Goal: Task Accomplishment & Management: Manage account settings

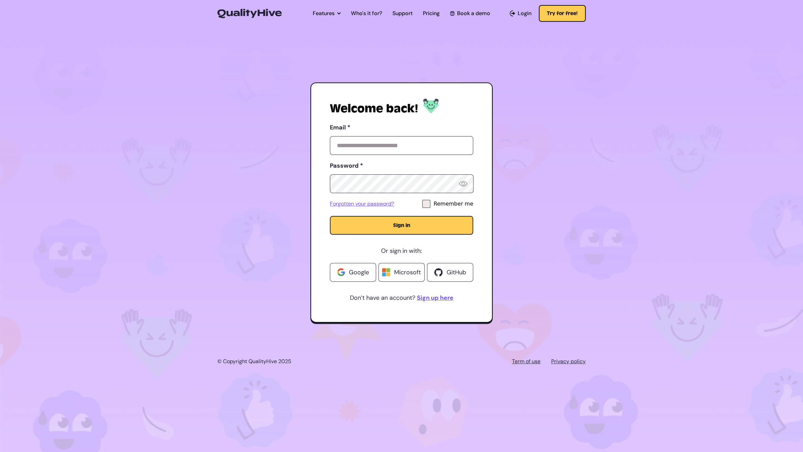
click at [421, 130] on label "Email *" at bounding box center [401, 127] width 143 height 11
click at [421, 136] on input "Email *" at bounding box center [401, 145] width 143 height 19
click at [424, 144] on input "Email *" at bounding box center [401, 145] width 143 height 19
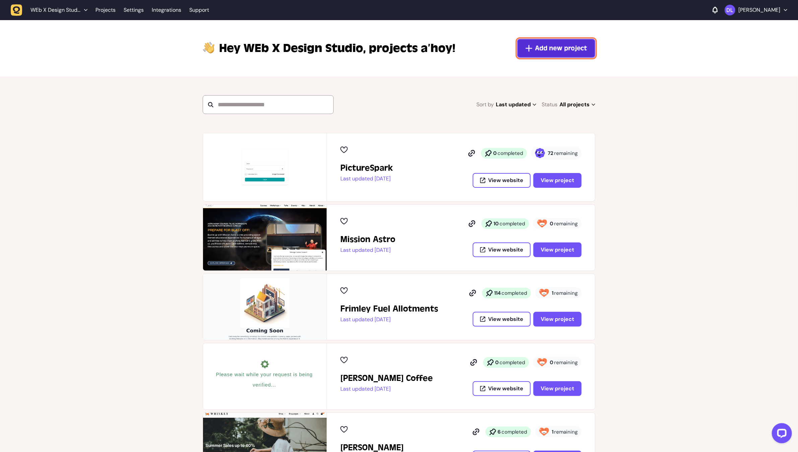
click at [532, 48] on icon at bounding box center [529, 48] width 7 height 7
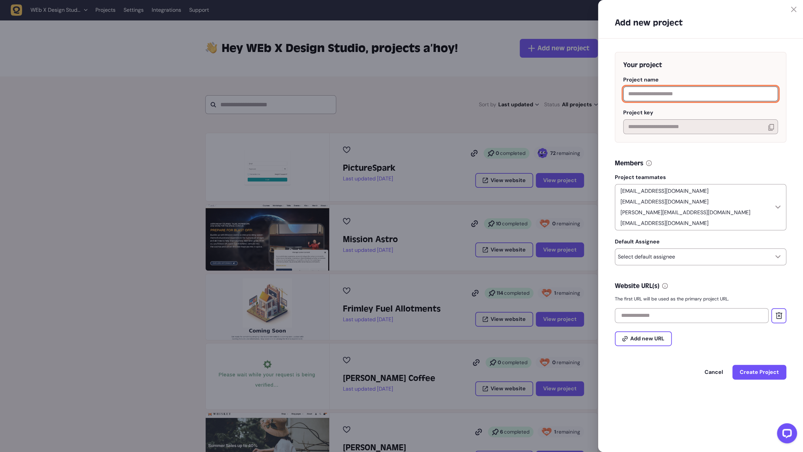
click at [655, 99] on input "text" at bounding box center [700, 93] width 155 height 15
type input "*******"
click at [778, 205] on icon at bounding box center [777, 206] width 5 height 3
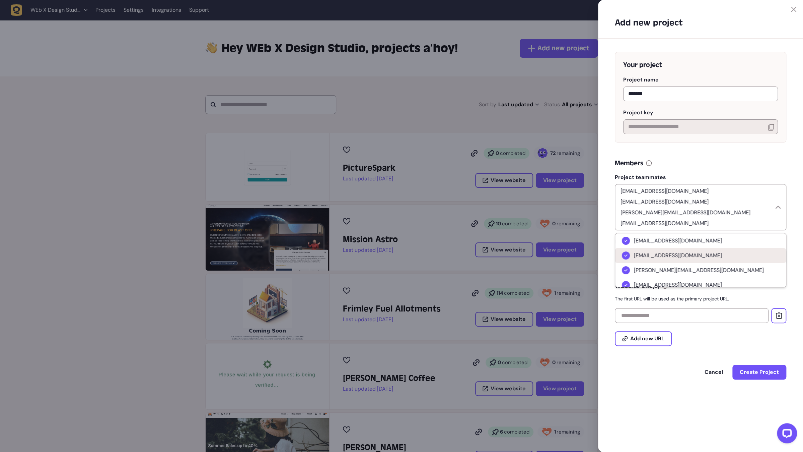
click at [627, 252] on icon at bounding box center [626, 255] width 7 height 7
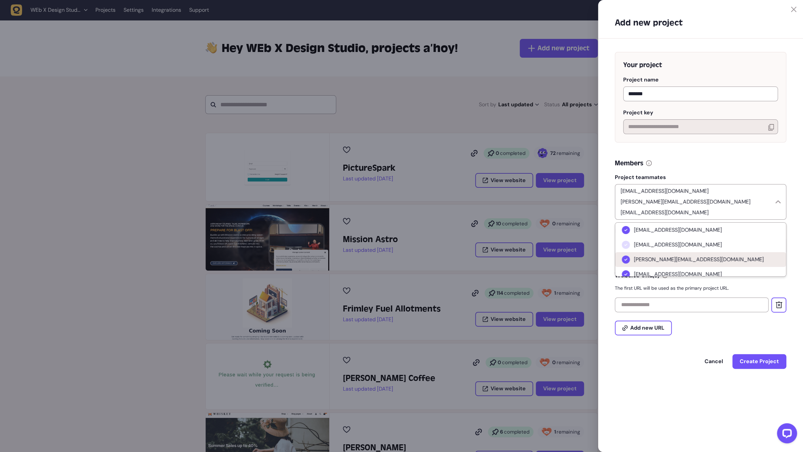
click at [627, 262] on icon at bounding box center [626, 259] width 7 height 7
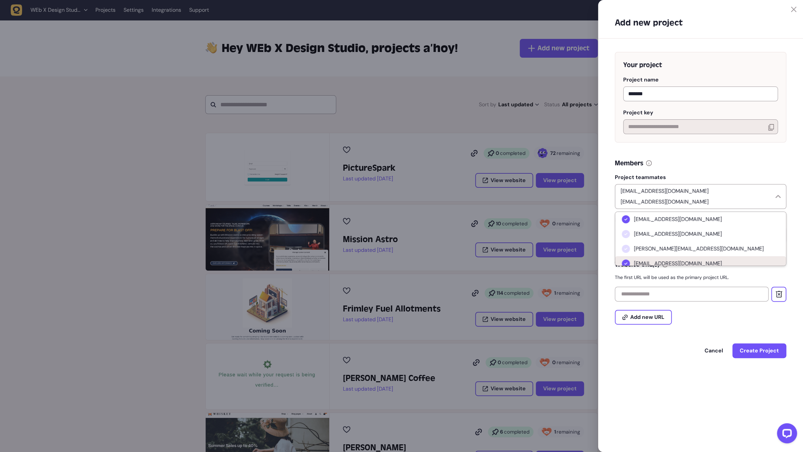
click at [626, 260] on icon at bounding box center [626, 263] width 7 height 7
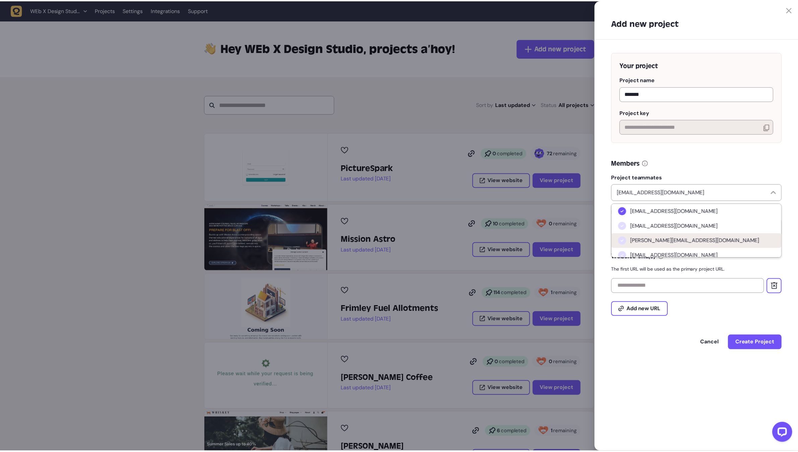
scroll to position [5, 0]
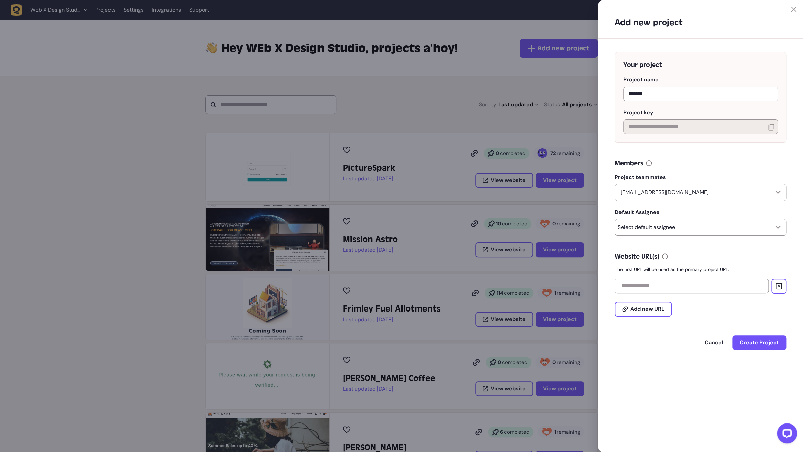
click at [726, 166] on div "Members" at bounding box center [700, 162] width 171 height 9
click at [731, 224] on div "Select default assignee" at bounding box center [700, 227] width 171 height 17
click at [686, 243] on li "[EMAIL_ADDRESS][DOMAIN_NAME]" at bounding box center [700, 245] width 171 height 15
click at [709, 285] on input "text" at bounding box center [692, 285] width 154 height 15
paste input "**********"
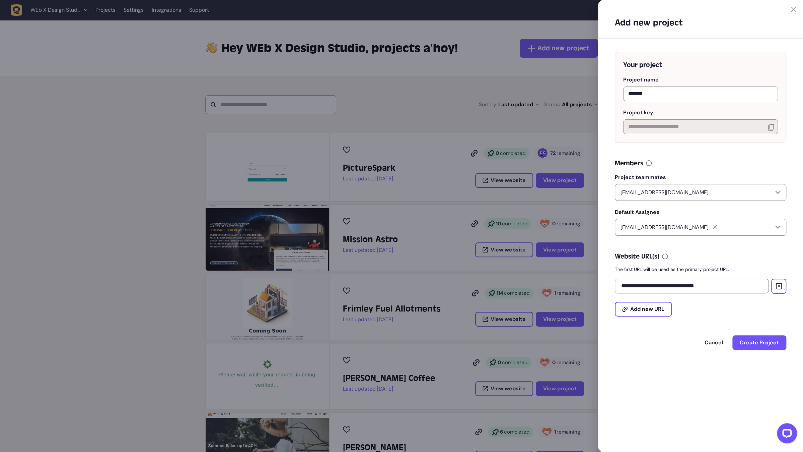
type input "**********"
click at [772, 125] on icon at bounding box center [771, 127] width 6 height 7
click at [750, 344] on span "Create Project" at bounding box center [759, 342] width 39 height 7
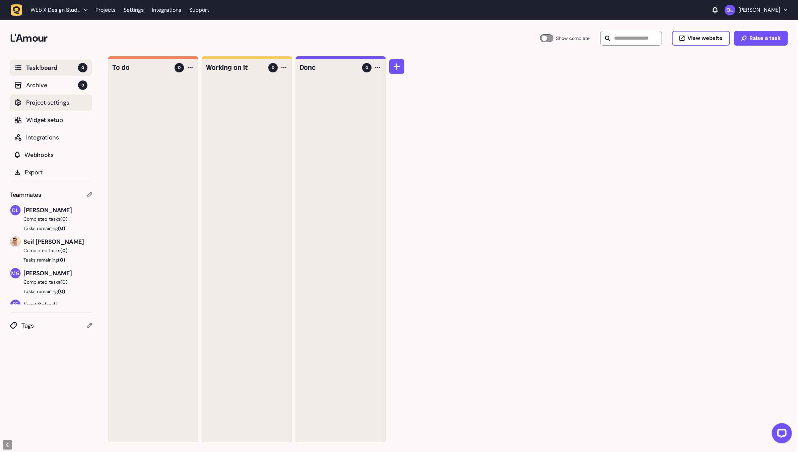
click at [63, 102] on span "Project settings" at bounding box center [56, 102] width 61 height 9
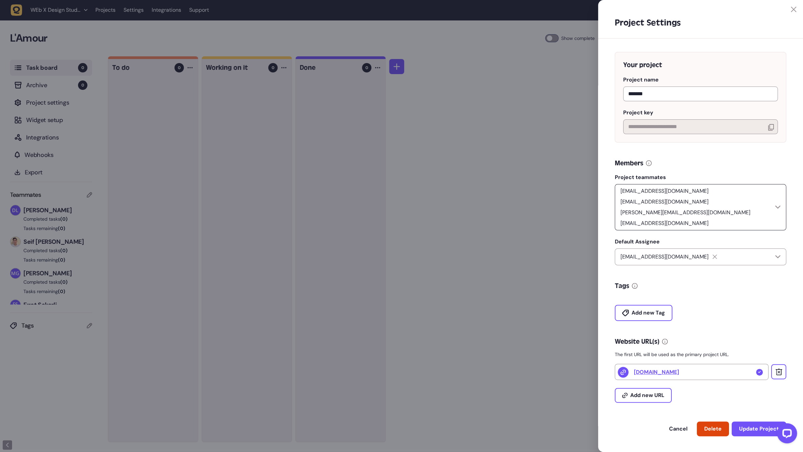
click at [777, 205] on icon at bounding box center [777, 206] width 5 height 3
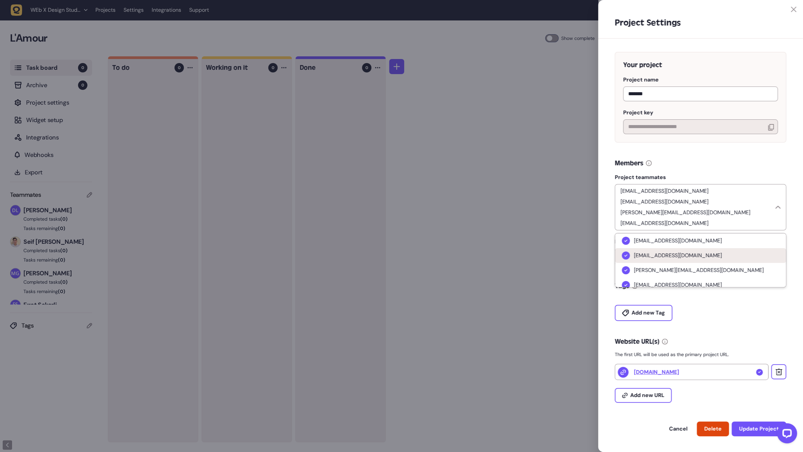
click at [675, 252] on span "[EMAIL_ADDRESS][DOMAIN_NAME]" at bounding box center [678, 255] width 88 height 7
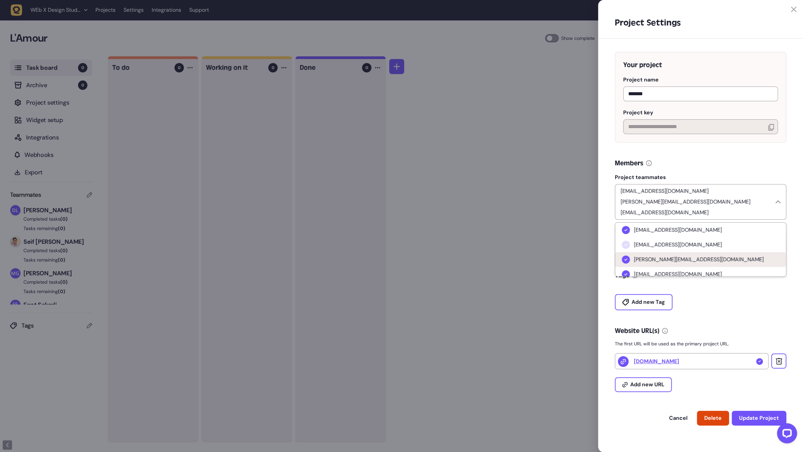
click at [670, 261] on span "[PERSON_NAME][EMAIL_ADDRESS][DOMAIN_NAME]" at bounding box center [699, 259] width 130 height 7
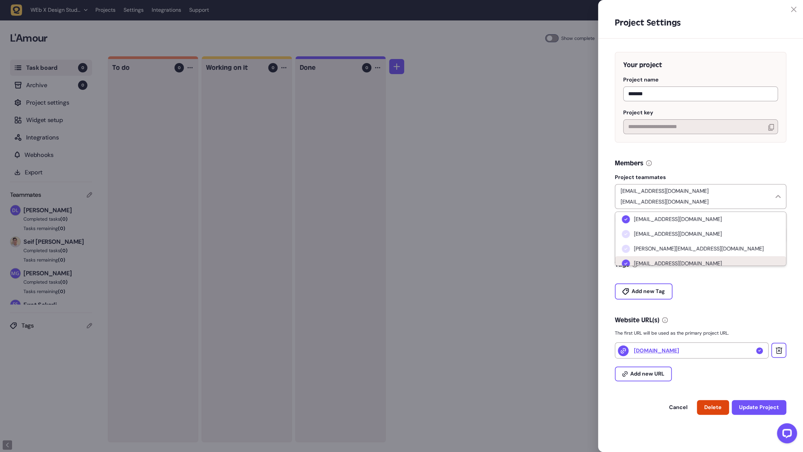
click at [675, 260] on span "[EMAIL_ADDRESS][DOMAIN_NAME]" at bounding box center [678, 263] width 88 height 7
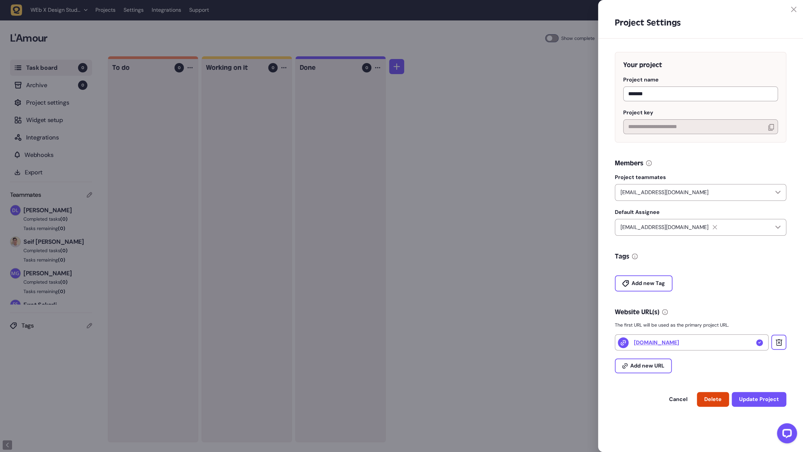
click at [742, 283] on div "Add new Tag" at bounding box center [700, 279] width 171 height 24
click at [764, 399] on span "Update Project" at bounding box center [759, 398] width 40 height 7
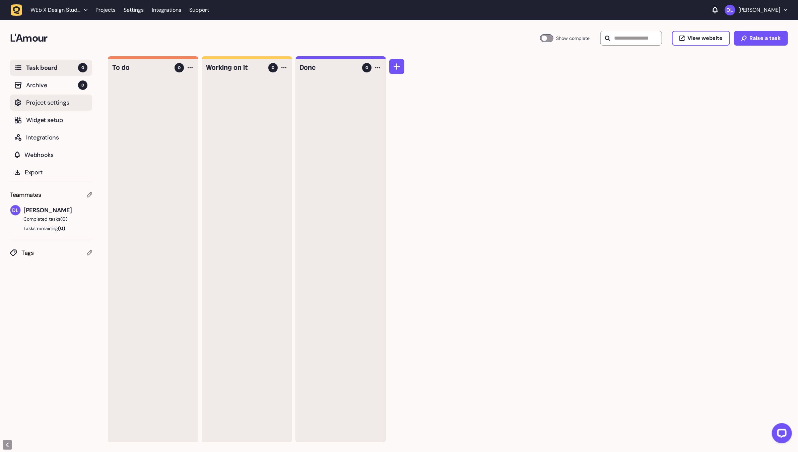
click at [61, 102] on span "Project settings" at bounding box center [56, 102] width 61 height 9
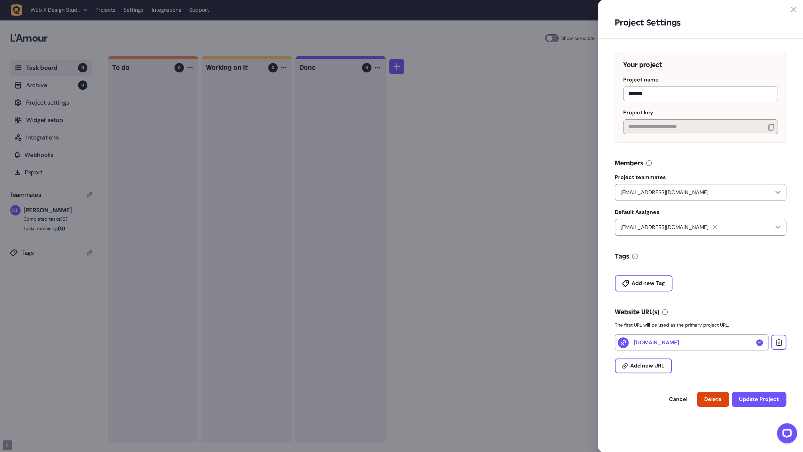
click at [756, 271] on div "Add new Tag" at bounding box center [700, 279] width 171 height 24
click at [156, 120] on div at bounding box center [401, 226] width 803 height 452
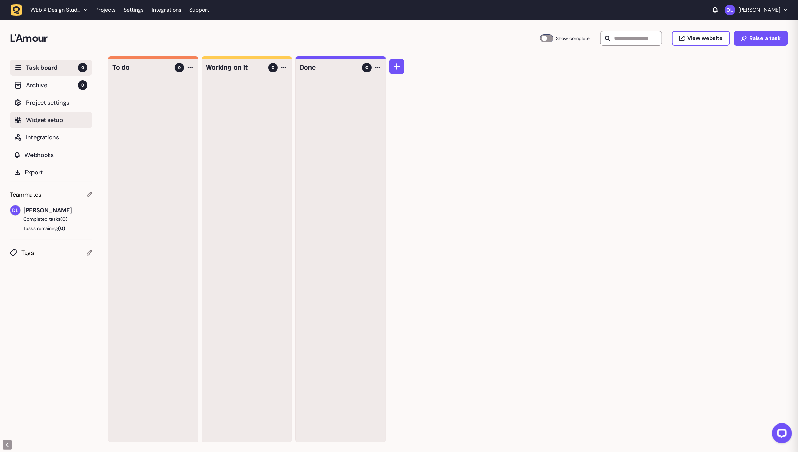
click at [65, 119] on span "Widget setup" at bounding box center [56, 119] width 61 height 9
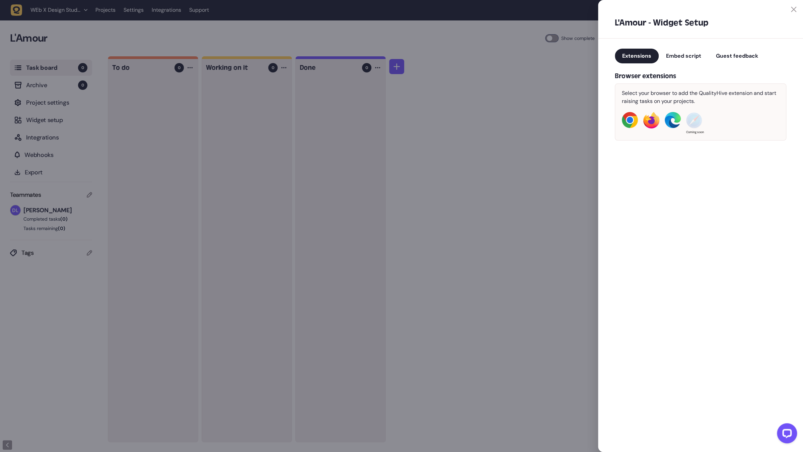
click at [734, 54] on span "Guest feedback" at bounding box center [737, 55] width 42 height 7
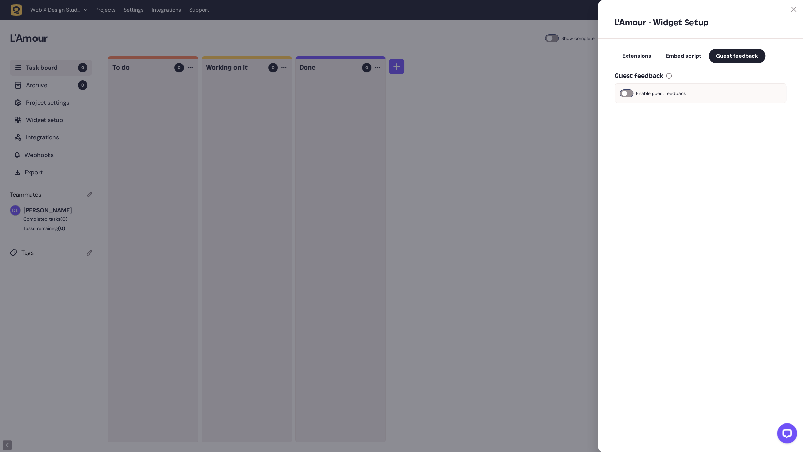
click at [630, 92] on div at bounding box center [626, 93] width 13 height 8
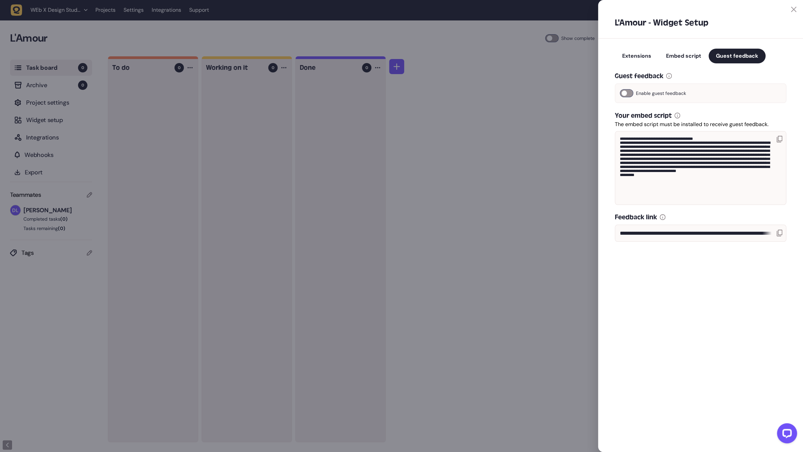
click at [781, 231] on icon at bounding box center [780, 232] width 6 height 7
click at [593, 275] on div at bounding box center [401, 226] width 803 height 452
